Goal: Information Seeking & Learning: Learn about a topic

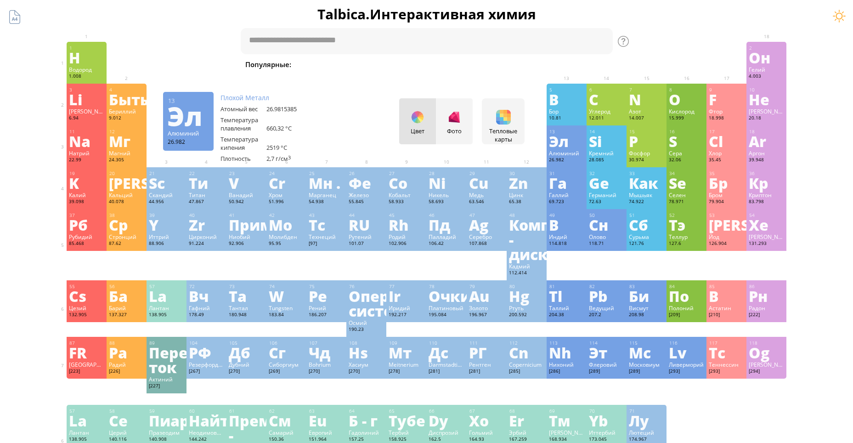
click at [467, 124] on div "Фото" at bounding box center [454, 121] width 37 height 46
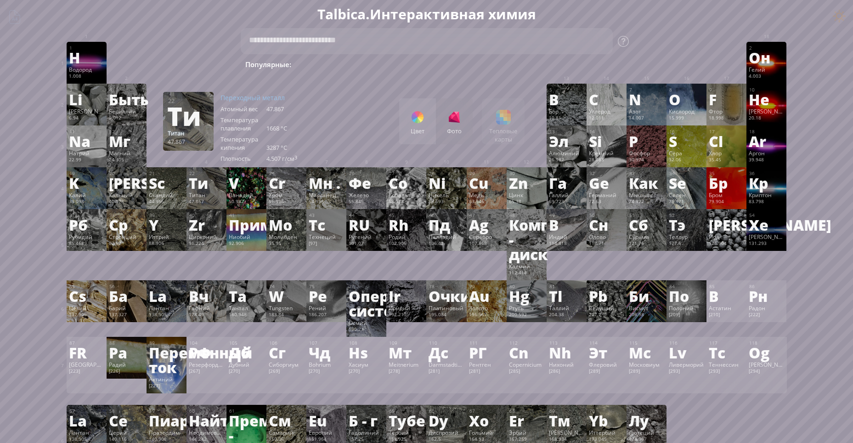
click at [513, 121] on div "Цвет Фото Тепловые карты Heatmaps Normal mode Melting point Boiling point Densi…" at bounding box center [461, 121] width 125 height 46
click at [332, 47] on textarea at bounding box center [427, 41] width 372 height 26
click at [627, 65] on ya-tr-span "Fe + O" at bounding box center [637, 64] width 21 height 9
type textarea "*******"
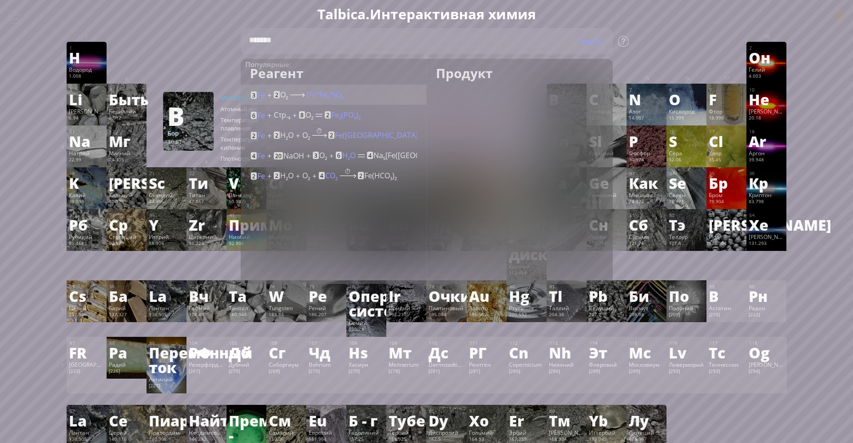
click at [329, 97] on ya-tr-span "ᑊᑊᑊ)O" at bounding box center [335, 95] width 12 height 10
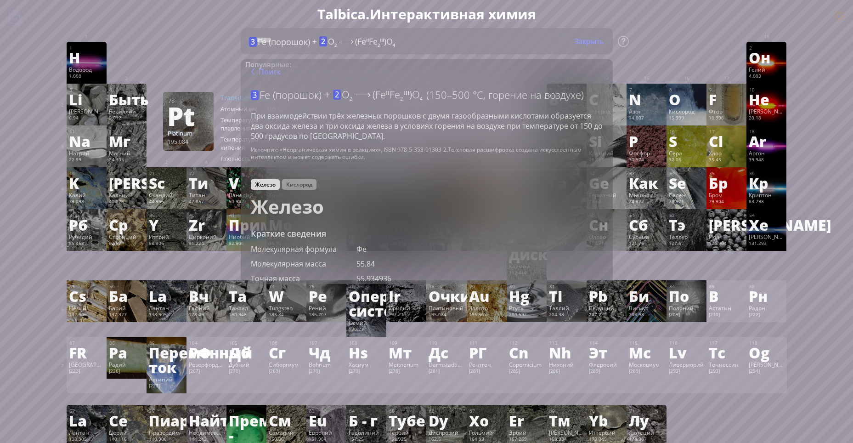
click at [452, 310] on ya-tr-span "Платиновый" at bounding box center [446, 307] width 35 height 7
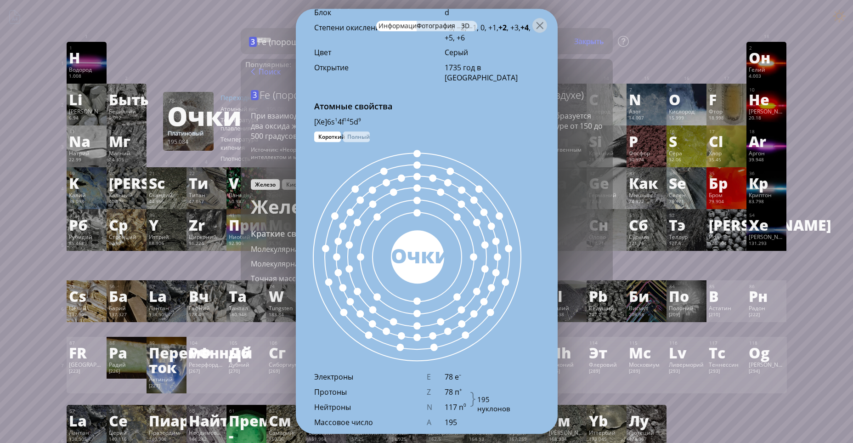
scroll to position [459, 0]
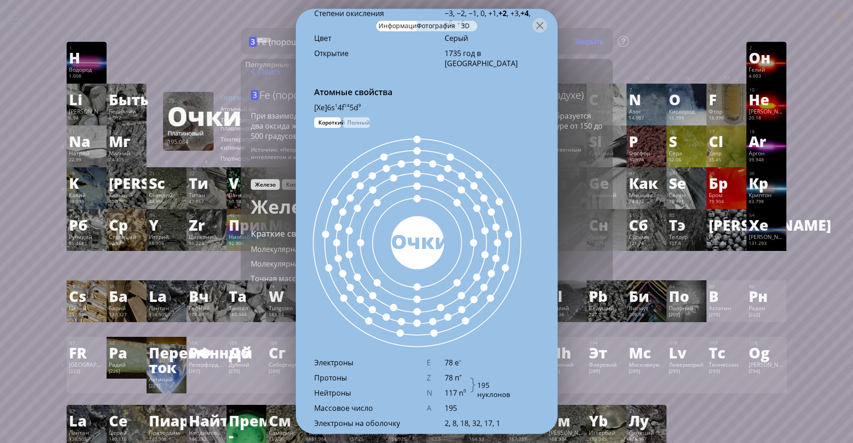
drag, startPoint x: 430, startPoint y: 243, endPoint x: 477, endPoint y: 137, distance: 116.4
click at [430, 237] on div "Очки" at bounding box center [417, 240] width 53 height 29
click at [535, 27] on div at bounding box center [539, 25] width 15 height 15
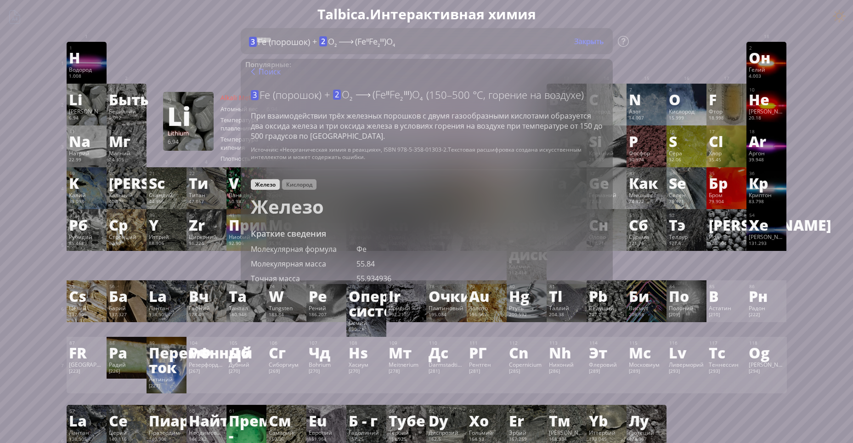
click at [92, 101] on div "Li" at bounding box center [86, 99] width 35 height 15
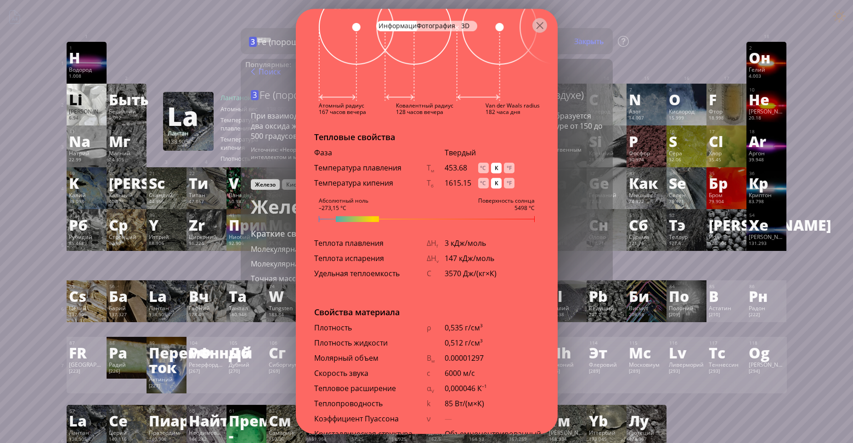
scroll to position [908, 0]
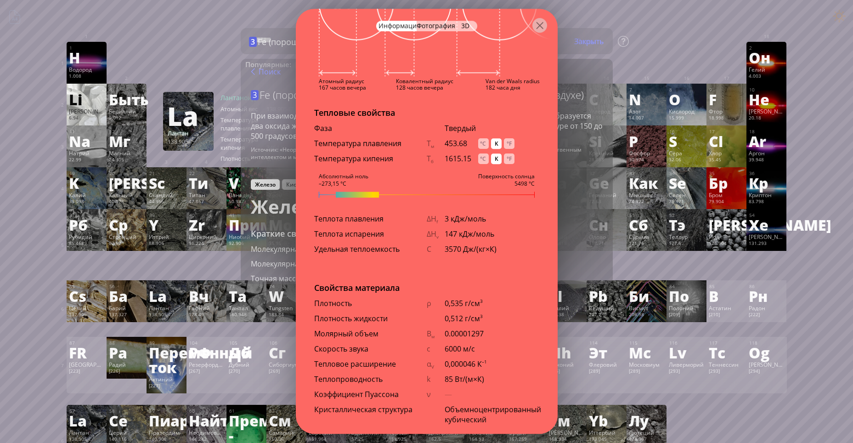
drag, startPoint x: 348, startPoint y: 190, endPoint x: 378, endPoint y: 192, distance: 29.9
click at [378, 192] on div "3 [PERSON_NAME] 6.94 Мягкий, пластичный щелочной металл серебристо-белого цвета…" at bounding box center [427, 221] width 262 height 425
drag, startPoint x: 359, startPoint y: 196, endPoint x: 423, endPoint y: 188, distance: 64.3
click at [423, 188] on div "3 [PERSON_NAME] 6.94 Мягкий, пластичный щелочной металл серебристо-белого цвета…" at bounding box center [427, 221] width 262 height 425
drag, startPoint x: 503, startPoint y: 192, endPoint x: 545, endPoint y: 191, distance: 41.4
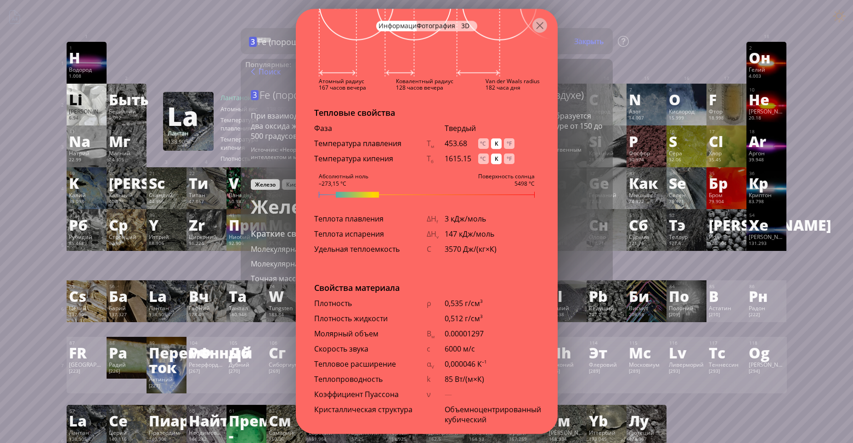
click at [544, 191] on div "3 [PERSON_NAME] 6.94 Мягкий, пластичный щелочной металл серебристо-белого цвета…" at bounding box center [427, 221] width 262 height 425
drag, startPoint x: 537, startPoint y: 194, endPoint x: 497, endPoint y: 195, distance: 39.1
click at [498, 195] on div "Абсолютный ноль –273,15 °C Поверхность солнца 5498 °C" at bounding box center [427, 195] width 262 height 6
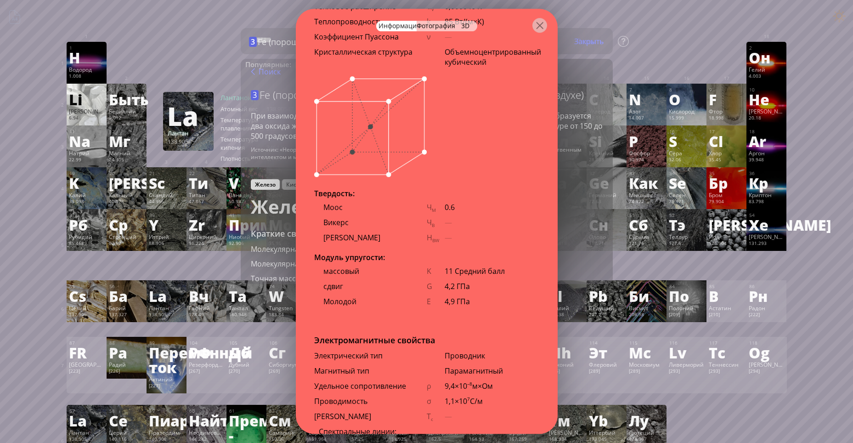
scroll to position [1495, 0]
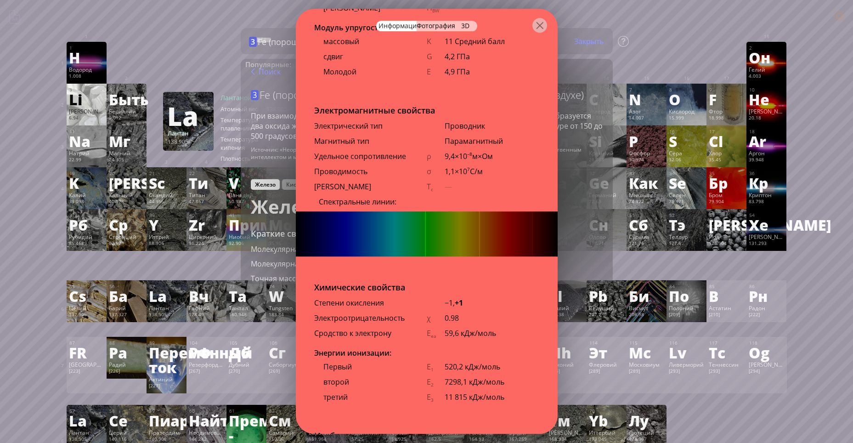
click at [339, 188] on ya-tr-span "[PERSON_NAME]" at bounding box center [342, 186] width 57 height 10
click at [379, 198] on ya-tr-span "Спектральные линии:" at bounding box center [358, 202] width 78 height 10
click at [450, 222] on img at bounding box center [427, 233] width 262 height 45
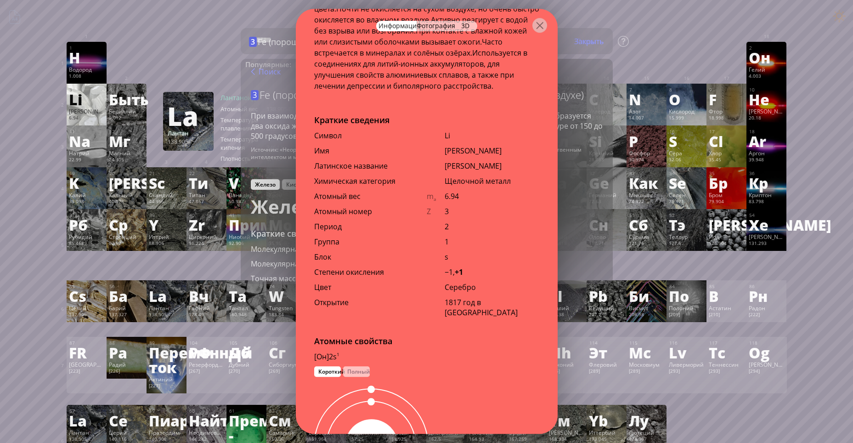
scroll to position [300, 0]
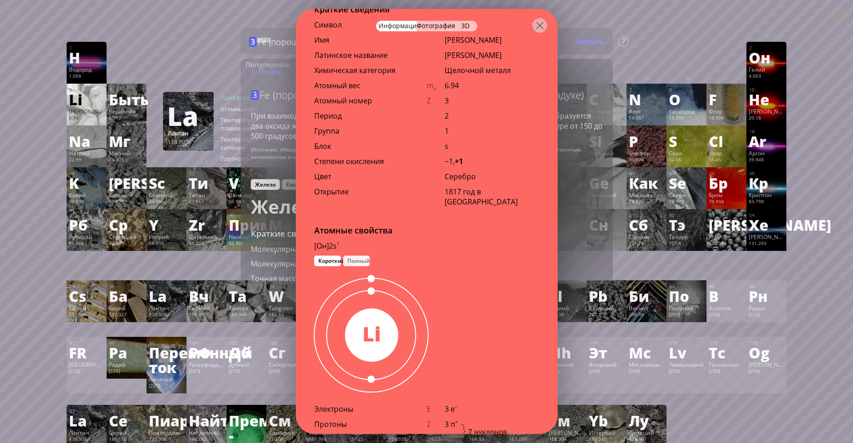
click at [352, 259] on ya-tr-span "Полный" at bounding box center [358, 261] width 23 height 8
click at [331, 262] on ya-tr-span "Короткий" at bounding box center [331, 261] width 27 height 8
click at [361, 261] on ya-tr-span "Полный" at bounding box center [358, 261] width 23 height 8
click at [322, 261] on ya-tr-span "Короткий" at bounding box center [331, 261] width 27 height 8
click at [356, 262] on ya-tr-span "Полный" at bounding box center [358, 261] width 23 height 8
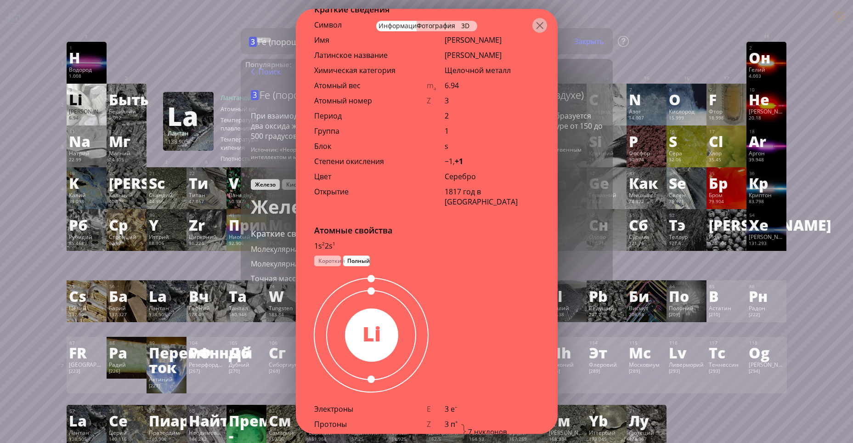
click at [391, 255] on div "[Он]2s 1 1s 2 2s 1 Короткий Полный" at bounding box center [427, 248] width 262 height 15
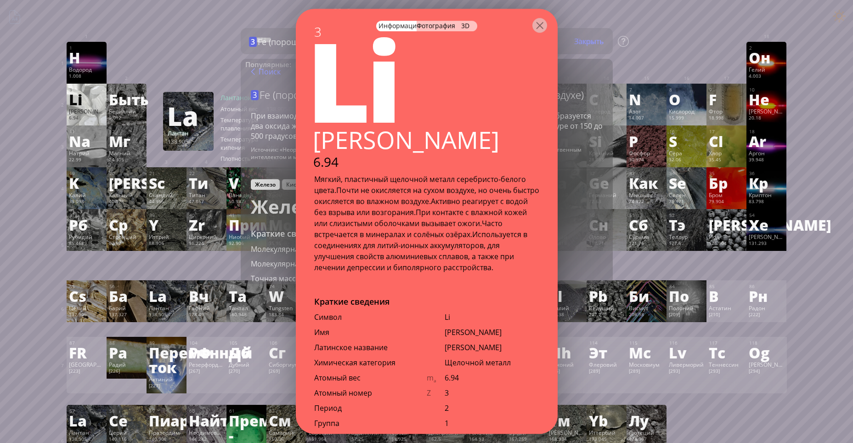
scroll to position [0, 0]
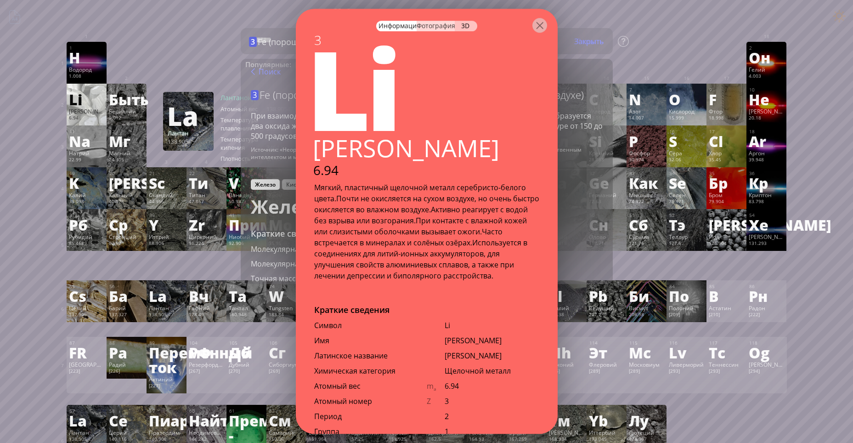
click at [419, 28] on ya-tr-span "Фотография" at bounding box center [436, 25] width 39 height 9
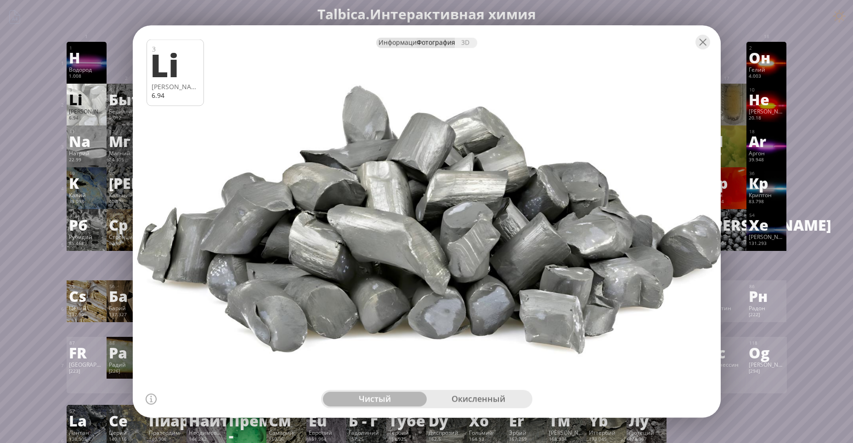
click at [403, 43] on ya-tr-span "Информация" at bounding box center [400, 42] width 42 height 9
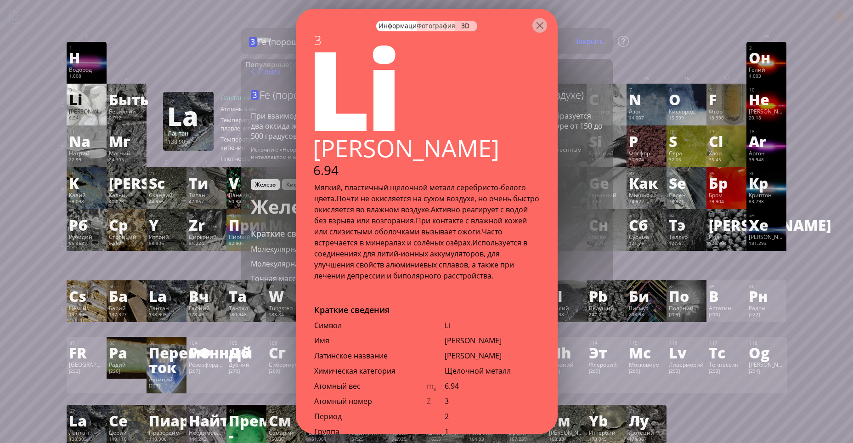
click at [433, 23] on ya-tr-span "Фотография" at bounding box center [436, 25] width 39 height 9
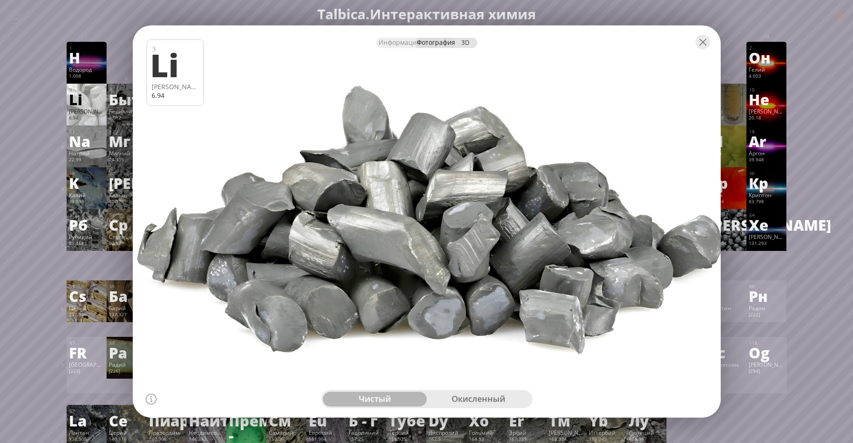
click at [467, 42] on ya-tr-span "3D" at bounding box center [465, 42] width 8 height 9
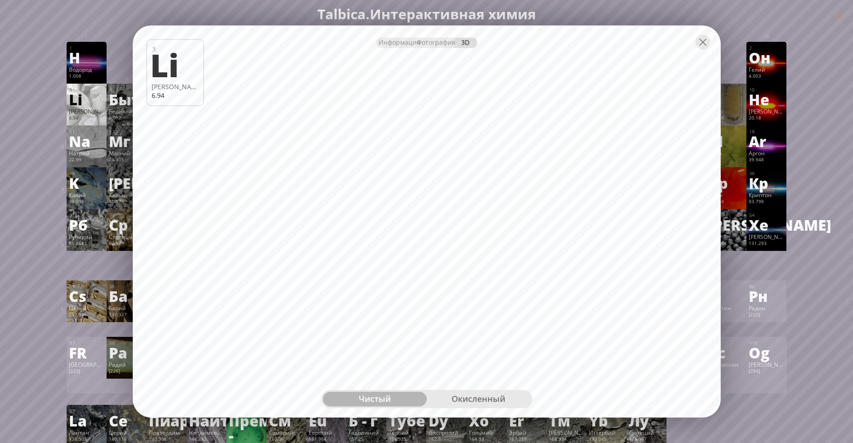
click at [466, 397] on ya-tr-span "окисленный" at bounding box center [479, 398] width 54 height 11
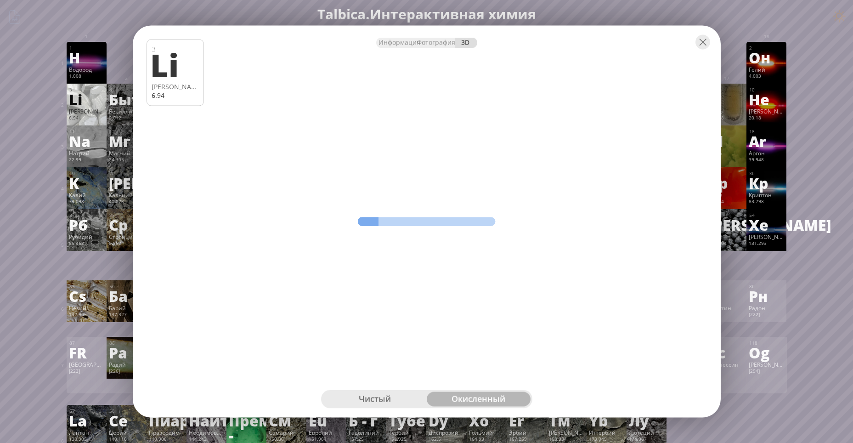
drag, startPoint x: 392, startPoint y: 223, endPoint x: 421, endPoint y: 205, distance: 33.4
click at [406, 237] on div "Информация Фотография 3D Info Photo 3D 3 [PERSON_NAME] 6.94 Чистый литий (99,9 …" at bounding box center [427, 222] width 588 height 392
click at [368, 401] on ya-tr-span "чистый" at bounding box center [375, 398] width 32 height 11
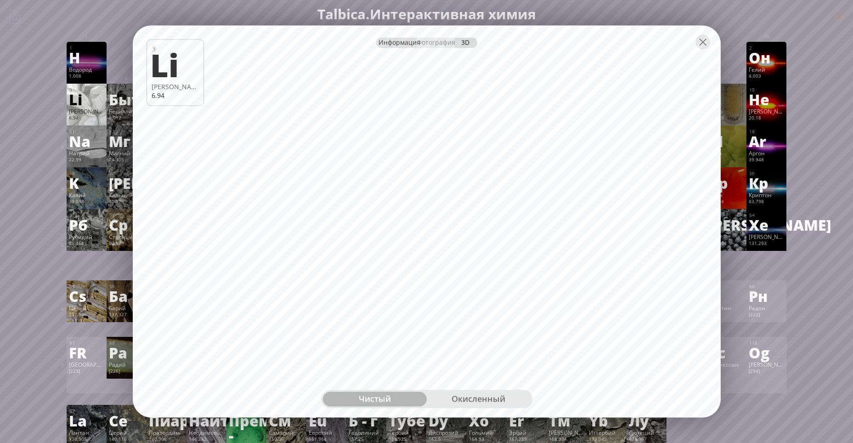
click at [405, 44] on ya-tr-span "Информация" at bounding box center [400, 42] width 42 height 9
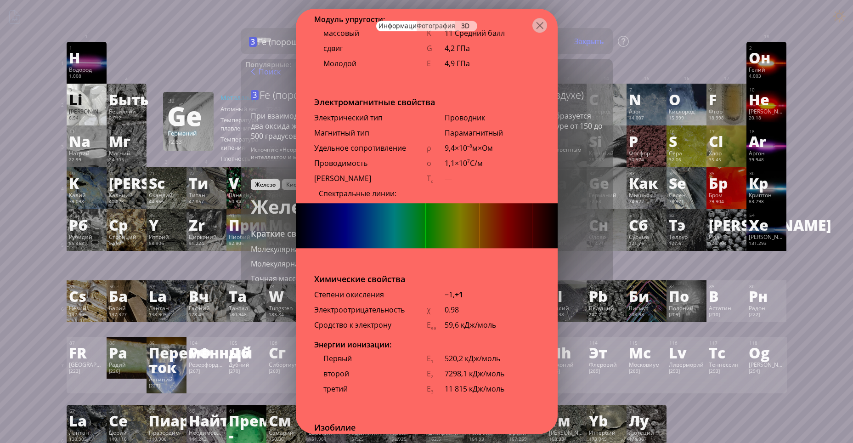
scroll to position [1587, 0]
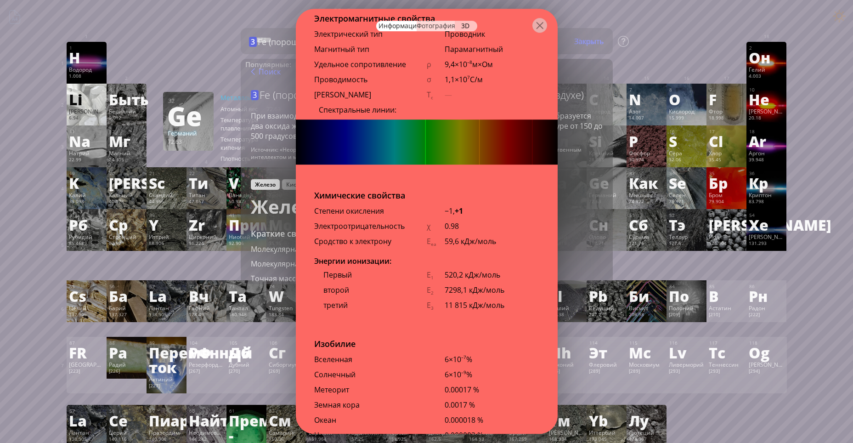
click at [444, 22] on ya-tr-span "Фотография" at bounding box center [436, 25] width 39 height 9
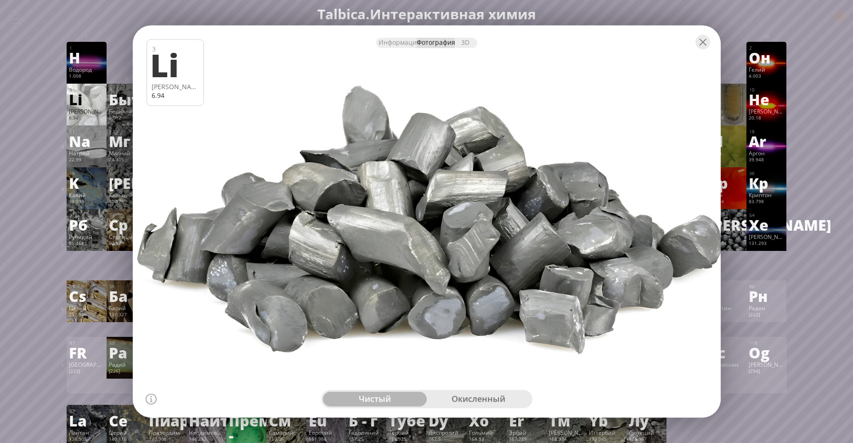
drag, startPoint x: 461, startPoint y: 252, endPoint x: 313, endPoint y: 251, distance: 148.4
click at [313, 251] on div at bounding box center [427, 221] width 594 height 396
click at [463, 44] on ya-tr-span "3D" at bounding box center [465, 42] width 8 height 9
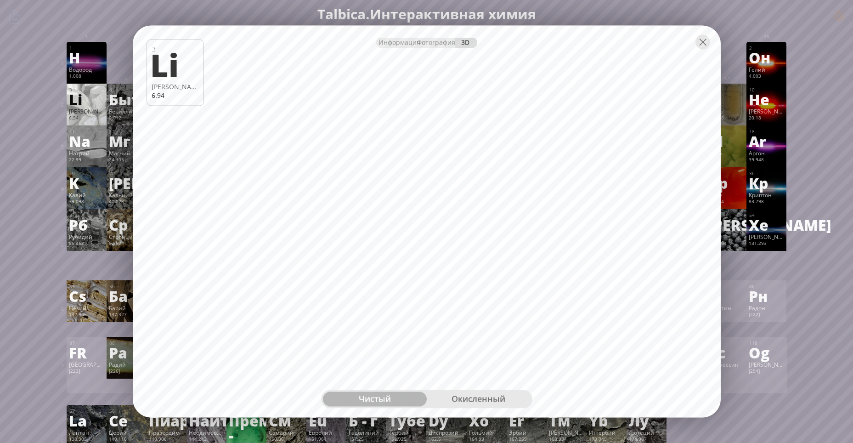
click at [487, 395] on ya-tr-span "окисленный" at bounding box center [479, 398] width 54 height 11
click at [379, 40] on ya-tr-span "Информация" at bounding box center [400, 42] width 42 height 9
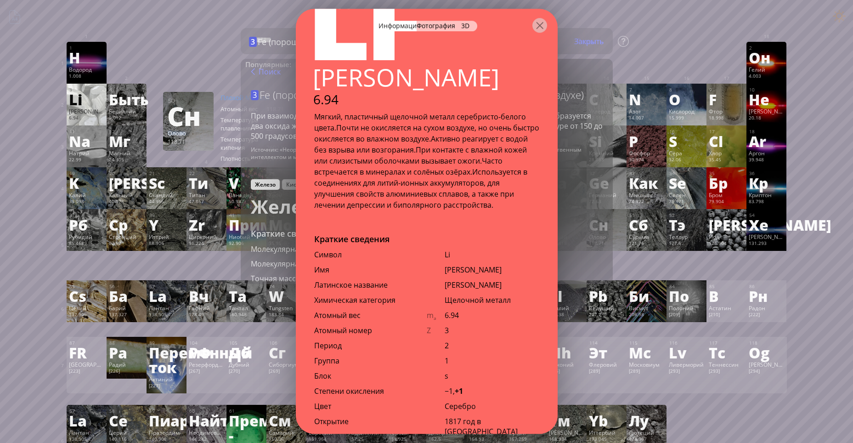
scroll to position [0, 0]
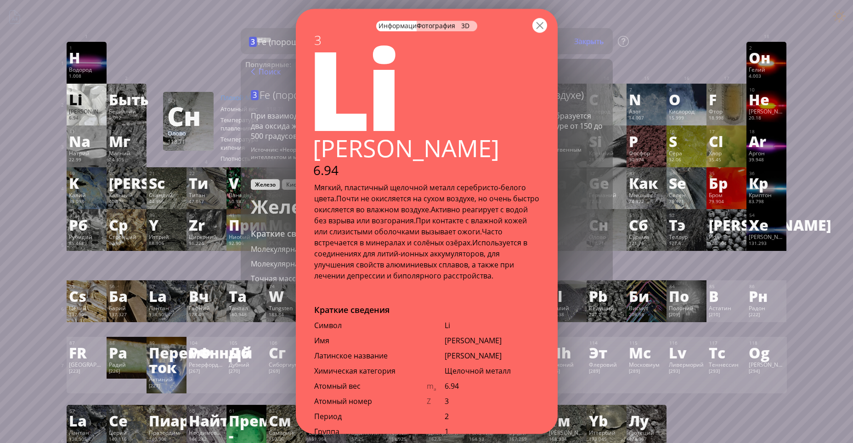
click at [533, 24] on div at bounding box center [539, 25] width 15 height 15
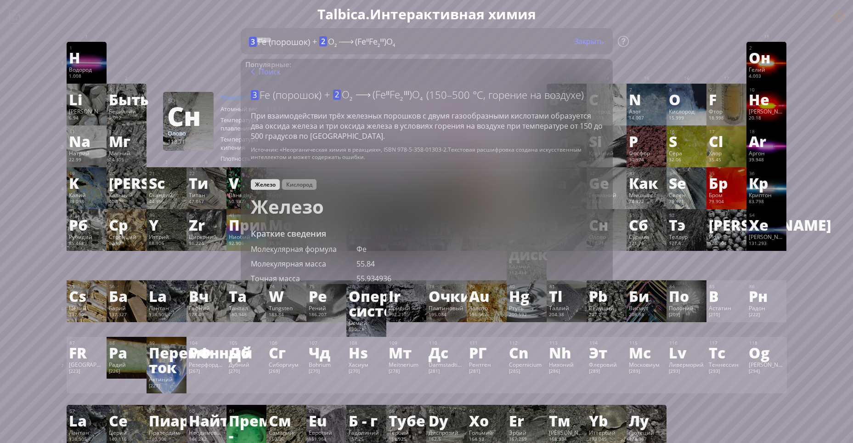
click at [671, 41] on div "Summary Molecular formula Molecular weight Exact mass Monoisotopic mass Classif…" at bounding box center [427, 440] width 744 height 881
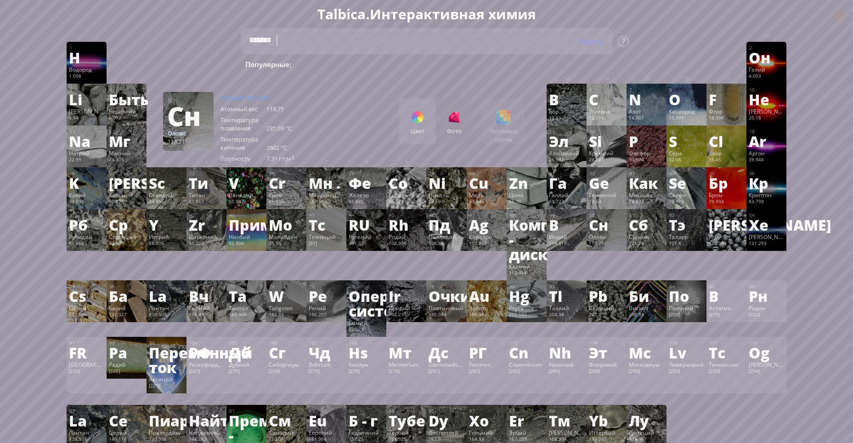
click at [510, 36] on textarea "*******" at bounding box center [427, 41] width 372 height 26
click at [525, 42] on textarea "*******" at bounding box center [427, 41] width 372 height 26
click at [587, 43] on ya-tr-span "Решить" at bounding box center [589, 41] width 27 height 10
